Goal: Communication & Community: Ask a question

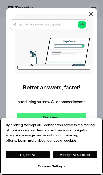
click at [73, 153] on button "Accept All Cookies" at bounding box center [75, 154] width 44 height 7
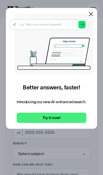
click at [62, 114] on link "Try it now!" at bounding box center [52, 118] width 70 height 10
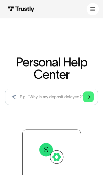
click at [88, 98] on icon "Arrow Right" at bounding box center [88, 97] width 4 height 4
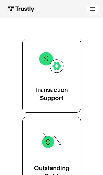
scroll to position [91, 0]
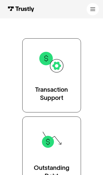
click at [68, 91] on div "Transaction Support" at bounding box center [51, 94] width 33 height 16
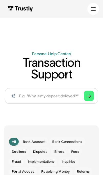
click at [10, 3] on div "Business Personal Business Personal Help Log in Business Personal Help Log in" at bounding box center [52, 9] width 94 height 18
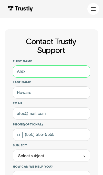
click at [74, 71] on input "First name" at bounding box center [51, 72] width 77 height 12
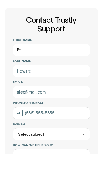
type input "B"
type input "Brent"
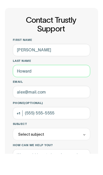
click at [73, 87] on input "Last name" at bounding box center [51, 93] width 77 height 12
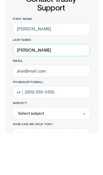
type input "James"
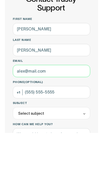
click at [80, 108] on input "Email" at bounding box center [51, 114] width 77 height 12
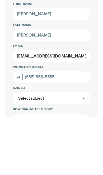
type input "jdog877@gmail.com"
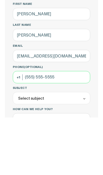
click at [76, 129] on input "Phone (Optional)" at bounding box center [51, 135] width 77 height 12
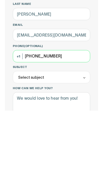
type input "(352) 857-9873"
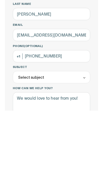
click at [72, 136] on div "Select subject" at bounding box center [51, 142] width 77 height 12
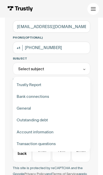
scroll to position [87, 0]
click at [56, 138] on div "Contact Trustly Support" at bounding box center [51, 144] width 73 height 12
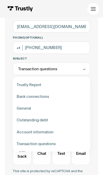
type input "**********"
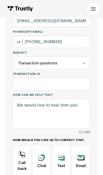
scroll to position [93, 0]
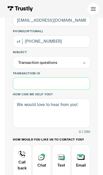
click at [73, 85] on input "Transaction ID" at bounding box center [51, 84] width 77 height 12
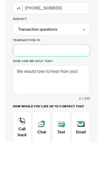
paste input "**********"
type input "**********"
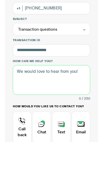
click at [76, 99] on textarea "How can we help you?" at bounding box center [51, 113] width 77 height 29
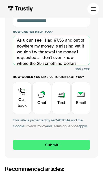
scroll to position [7, 0]
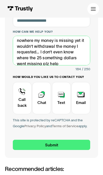
type textarea "As u can see I Had 97.56 and out of nowhere my money is missing yet it wouldn’t…"
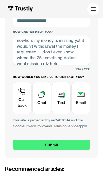
click at [59, 141] on input "Submit" at bounding box center [51, 145] width 77 height 10
click at [44, 108] on div "Contact Trustly Support" at bounding box center [41, 98] width 19 height 32
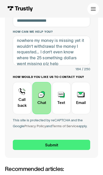
click at [21, 106] on div "Contact Trustly Support" at bounding box center [22, 98] width 19 height 32
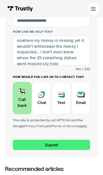
click at [58, 148] on input "Submit" at bounding box center [51, 145] width 77 height 10
type input "+13528579873"
